Goal: Task Accomplishment & Management: Use online tool/utility

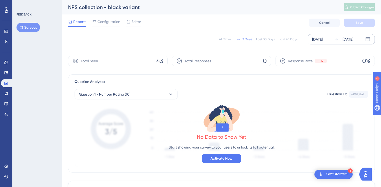
click at [323, 39] on div "[DATE]" at bounding box center [317, 39] width 11 height 6
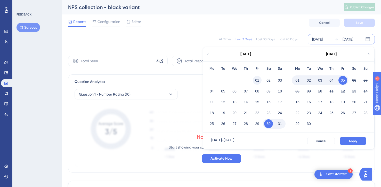
click at [257, 78] on button "01" at bounding box center [257, 80] width 9 height 9
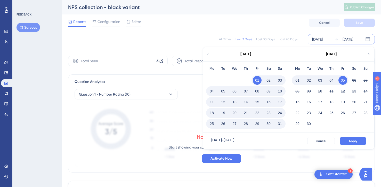
click at [276, 122] on button "31" at bounding box center [279, 123] width 9 height 9
click at [350, 141] on span "Apply" at bounding box center [353, 141] width 9 height 4
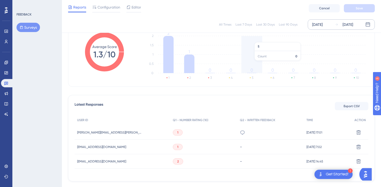
scroll to position [105, 0]
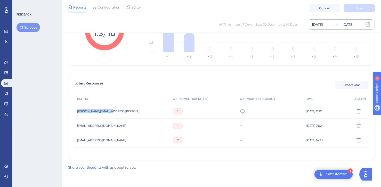
drag, startPoint x: 118, startPoint y: 111, endPoint x: 76, endPoint y: 111, distance: 42.0
click at [76, 111] on div "ivan.rocha@zaelab.com ivan.rocha@zaelab.com" at bounding box center [123, 111] width 96 height 14
copy span "ivan.rocha@zaelab.com"
drag, startPoint x: 72, startPoint y: 125, endPoint x: 121, endPoint y: 127, distance: 49.6
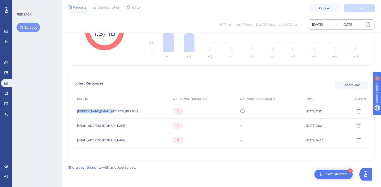
click at [121, 127] on div "catalin.diaconu_ext@sonepar.com catalin.diaconu_ext@sonepar.com" at bounding box center [123, 125] width 96 height 14
copy span "catalin.diaconu_ext@sonepar.com"
drag, startPoint x: 71, startPoint y: 138, endPoint x: 124, endPoint y: 141, distance: 53.1
click at [124, 141] on div "panna.parmar@thegelbottle.com panna.parmar@thegelbottle.com" at bounding box center [123, 140] width 96 height 14
copy span "panna.parmar@thegelbottle.com"
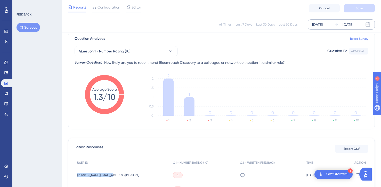
scroll to position [0, 4]
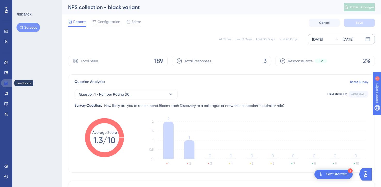
click at [6, 82] on icon at bounding box center [6, 83] width 4 height 4
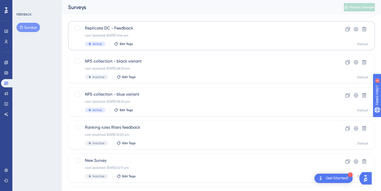
scroll to position [61, 0]
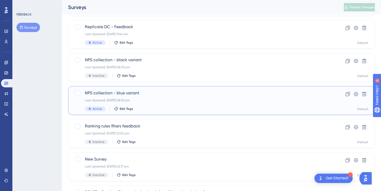
click at [148, 93] on span "NPS collection - blue variant" at bounding box center [201, 93] width 232 height 6
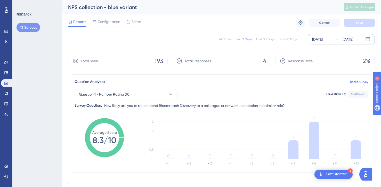
click at [316, 36] on div "[DATE]" at bounding box center [317, 39] width 11 height 6
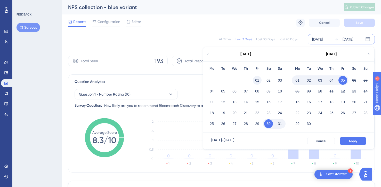
click at [259, 81] on button "01" at bounding box center [257, 80] width 9 height 9
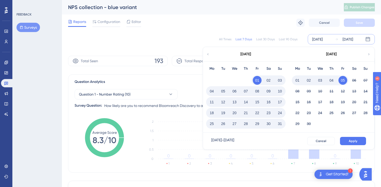
click at [279, 123] on button "31" at bounding box center [279, 123] width 9 height 9
click at [341, 139] on button "Apply" at bounding box center [353, 141] width 26 height 8
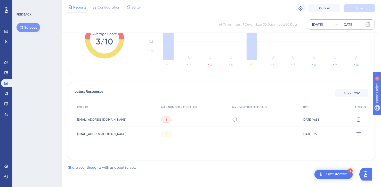
scroll to position [96, 0]
drag, startPoint x: 75, startPoint y: 119, endPoint x: 117, endPoint y: 120, distance: 41.8
click at [117, 120] on div "olha_bavchenkova@vfc.com olha_bavchenkova@vfc.com" at bounding box center [117, 119] width 84 height 14
copy span "olha_bavchenkova@vfc.com"
click at [121, 133] on div "hsmales@mayborngroup.com hsmales@mayborngroup.com" at bounding box center [117, 134] width 84 height 14
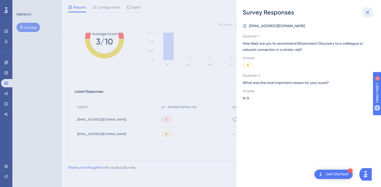
click at [369, 12] on icon at bounding box center [367, 12] width 6 height 6
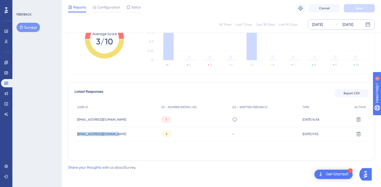
drag, startPoint x: 122, startPoint y: 133, endPoint x: 73, endPoint y: 135, distance: 49.0
click at [73, 135] on div "Latest Responses Export CSV USER ID Q1 - NUMBER RATING (10) Q2 - WRITTEN FEEDBA…" at bounding box center [221, 121] width 307 height 78
copy span "hsmales@mayborngroup.com"
